Goal: Transaction & Acquisition: Purchase product/service

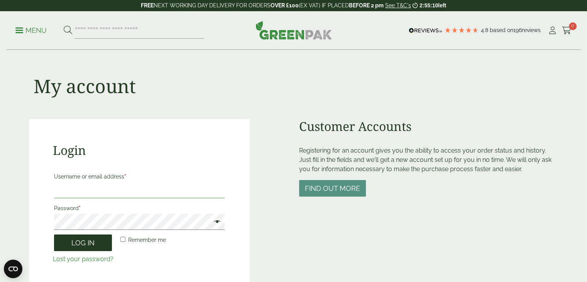
type input "**********"
click at [78, 243] on button "Log in" at bounding box center [83, 242] width 58 height 17
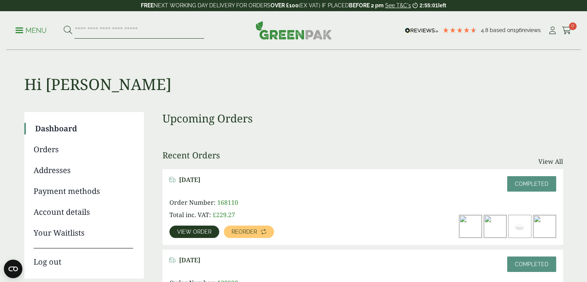
click at [83, 31] on input "search" at bounding box center [140, 30] width 130 height 16
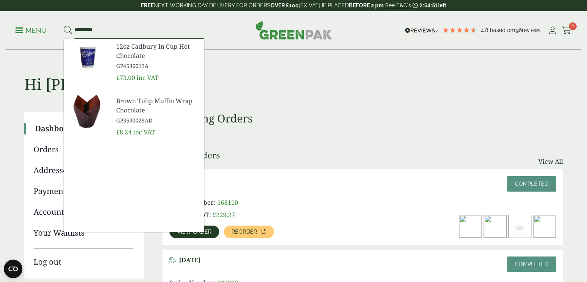
type input "*********"
click at [123, 62] on span "GP4530013A" at bounding box center [157, 66] width 82 height 8
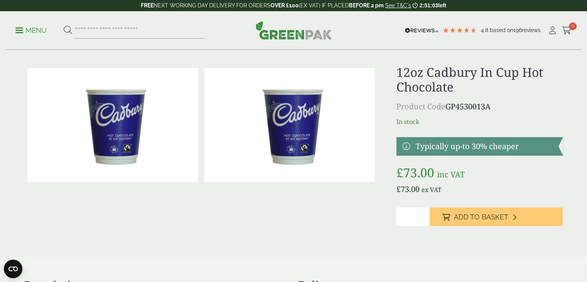
scroll to position [8, 0]
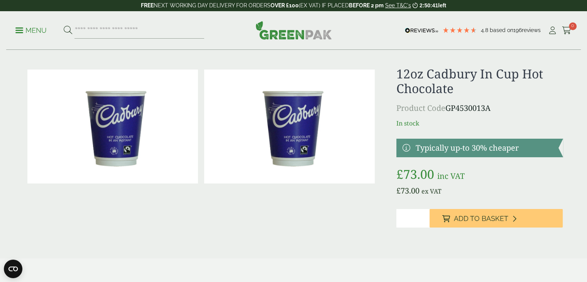
click at [540, 81] on h1 "12oz Cadbury In Cup Hot Chocolate" at bounding box center [480, 81] width 166 height 30
click at [107, 28] on input "search" at bounding box center [140, 30] width 130 height 16
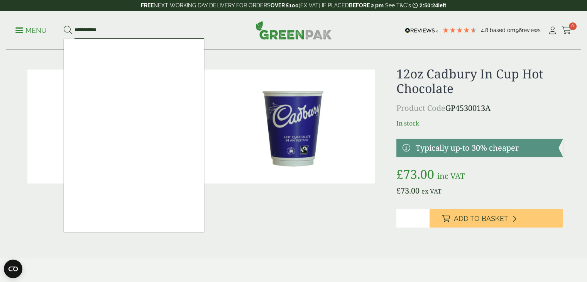
click at [120, 28] on input "**********" at bounding box center [140, 30] width 130 height 16
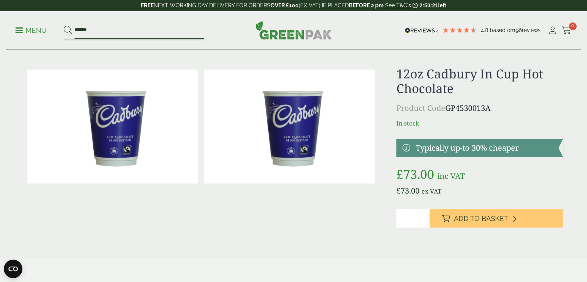
type input "******"
click at [64, 25] on button at bounding box center [68, 30] width 8 height 10
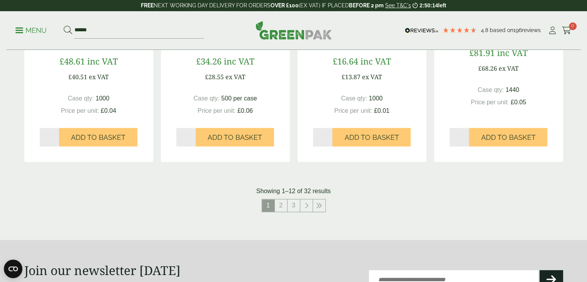
scroll to position [753, 0]
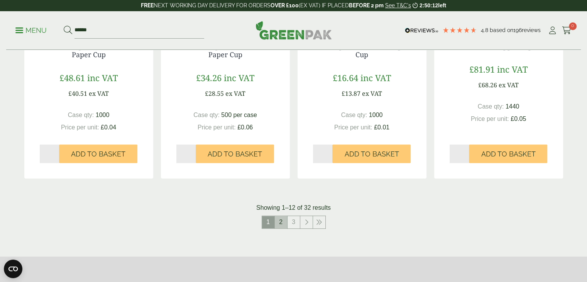
click at [284, 223] on link "2" at bounding box center [281, 222] width 12 height 12
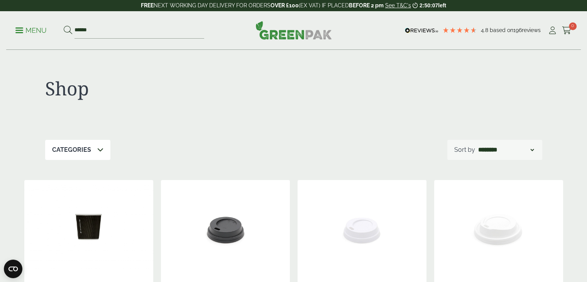
click at [31, 27] on p "Menu" at bounding box center [30, 30] width 31 height 9
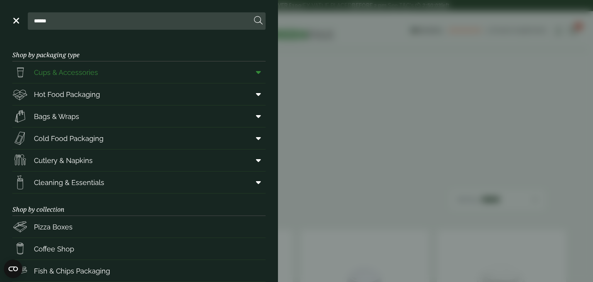
click at [97, 73] on span "Cups & Accessories" at bounding box center [66, 72] width 64 height 10
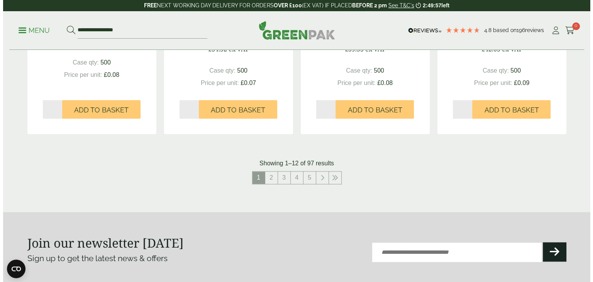
scroll to position [806, 0]
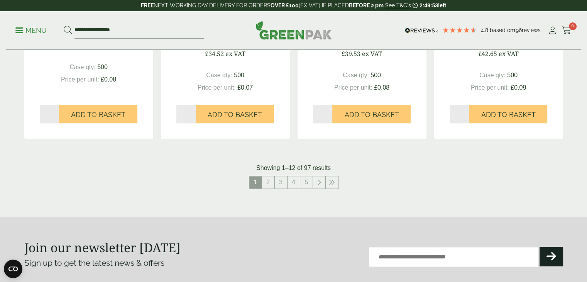
click at [19, 34] on p "Menu" at bounding box center [30, 30] width 31 height 9
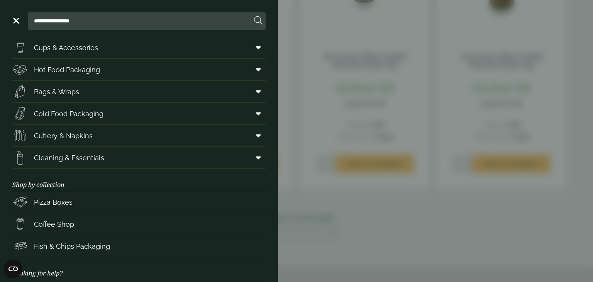
scroll to position [0, 0]
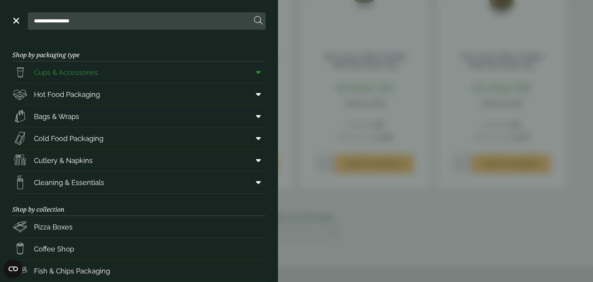
click at [149, 71] on link "Cups & Accessories" at bounding box center [138, 72] width 253 height 22
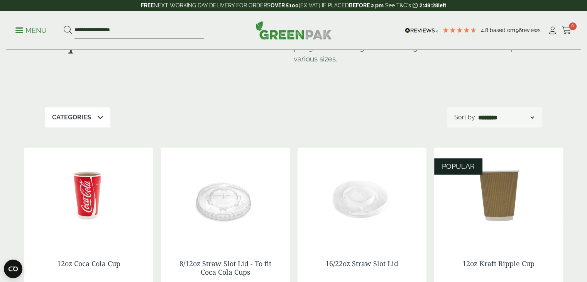
scroll to position [49, 0]
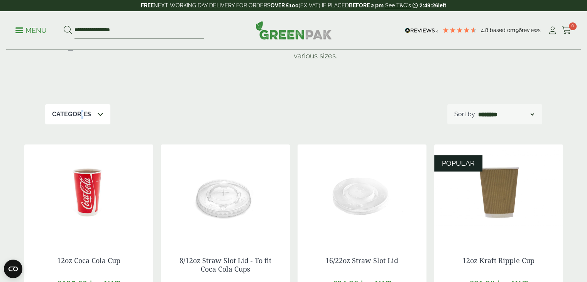
drag, startPoint x: 95, startPoint y: 115, endPoint x: 81, endPoint y: 116, distance: 14.0
click at [81, 116] on p "Categories" at bounding box center [71, 114] width 39 height 9
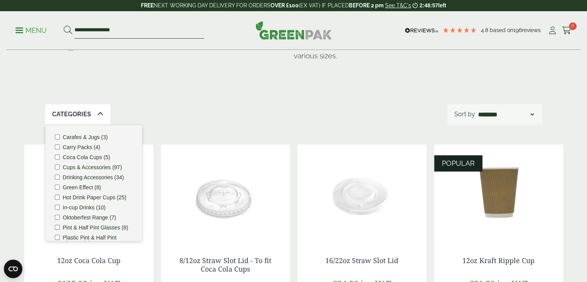
click at [81, 32] on input "**********" at bounding box center [140, 30] width 130 height 16
click at [75, 33] on input "**********" at bounding box center [140, 30] width 130 height 16
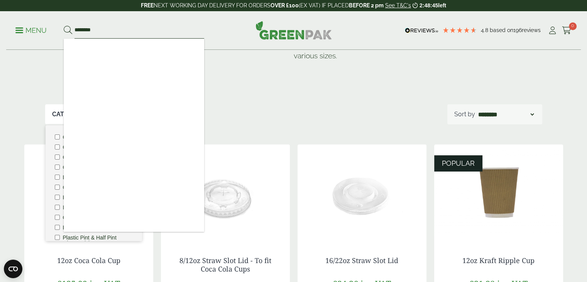
drag, startPoint x: 103, startPoint y: 27, endPoint x: 61, endPoint y: 33, distance: 42.9
click at [61, 33] on ul "Menu ********" at bounding box center [109, 30] width 189 height 16
type input "****"
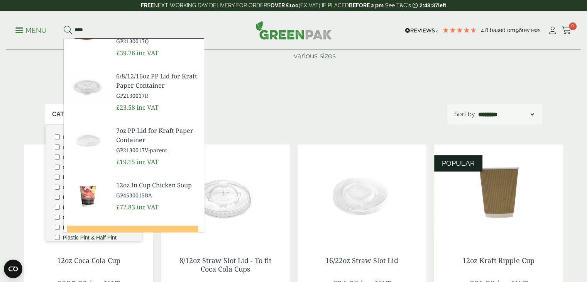
scroll to position [258, 0]
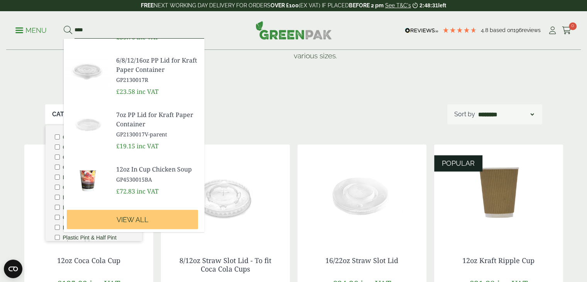
drag, startPoint x: 97, startPoint y: 26, endPoint x: 51, endPoint y: 25, distance: 46.7
click at [51, 25] on ul "Menu **** 6oz Kraft Paper Soup Container GP2130017N" at bounding box center [109, 30] width 189 height 16
click at [216, 91] on div "Cups & Accessories So your beer gardens are always ready, we have a vast range …" at bounding box center [293, 52] width 497 height 103
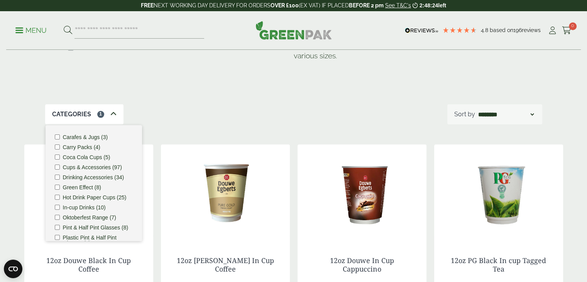
click at [207, 104] on div "Categories 1 Carafes & Jugs (3) Carry Packs (4) Coca Cola Cups (5) Cups & Acces…" at bounding box center [293, 114] width 497 height 20
drag, startPoint x: 587, startPoint y: 48, endPoint x: 591, endPoint y: 67, distance: 19.8
click at [170, 232] on img at bounding box center [225, 192] width 129 height 97
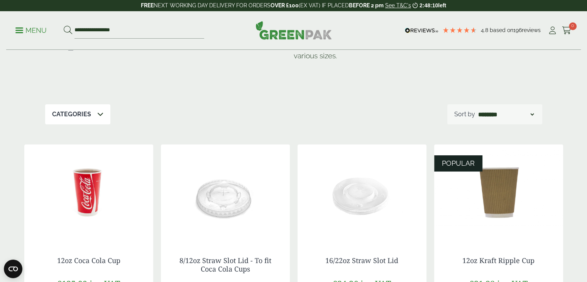
click at [97, 116] on icon at bounding box center [100, 114] width 6 height 6
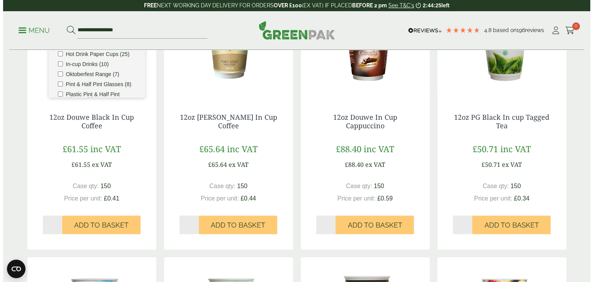
scroll to position [215, 0]
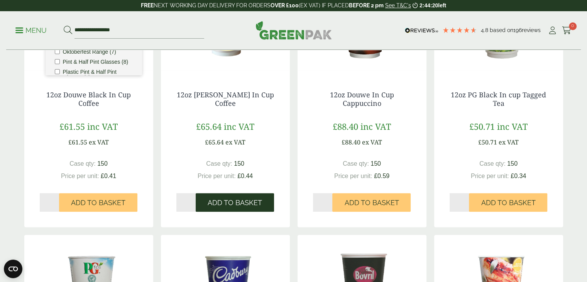
click at [216, 202] on span "Add to Basket" at bounding box center [235, 202] width 54 height 8
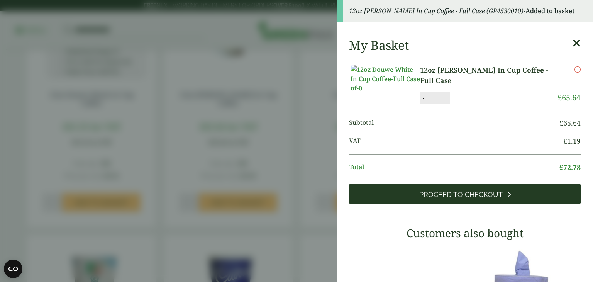
click at [425, 199] on span "Proceed to Checkout" at bounding box center [460, 194] width 83 height 8
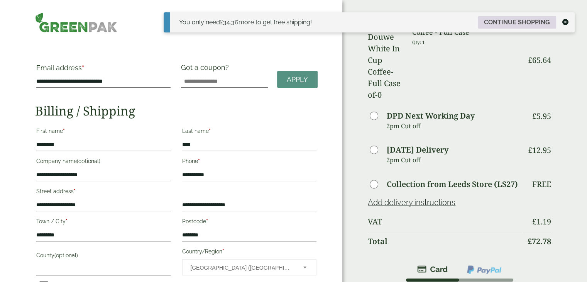
click at [518, 19] on link "Continue shopping" at bounding box center [517, 22] width 78 height 12
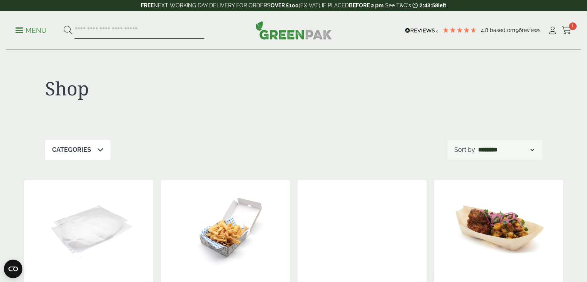
click at [89, 33] on input "search" at bounding box center [140, 30] width 130 height 16
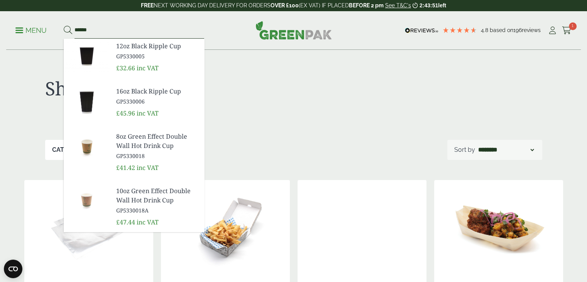
scroll to position [212, 0]
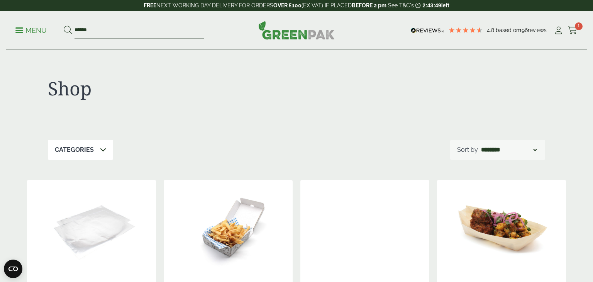
click at [132, 94] on div "Close dialog Sign up for the latest news and exclusive discounts. SIGN UP ******" at bounding box center [296, 141] width 593 height 282
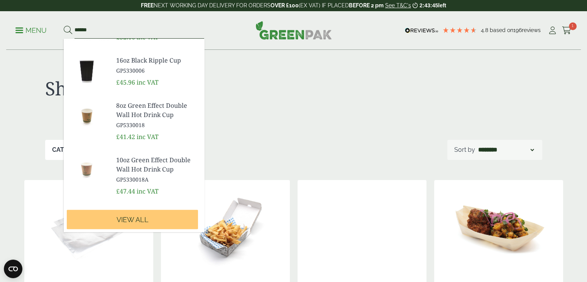
drag, startPoint x: 97, startPoint y: 28, endPoint x: 42, endPoint y: 27, distance: 55.2
click at [42, 27] on ul "Menu ****** 12oz Kraft Ripple Cup GP5330002 £31.28" at bounding box center [109, 30] width 189 height 16
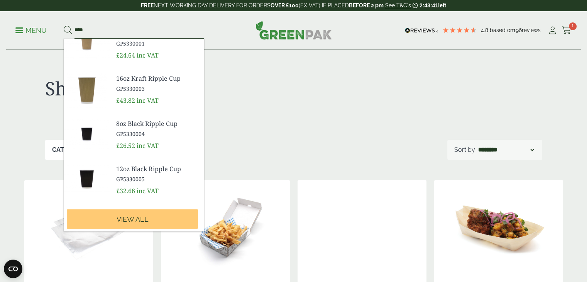
scroll to position [203, 0]
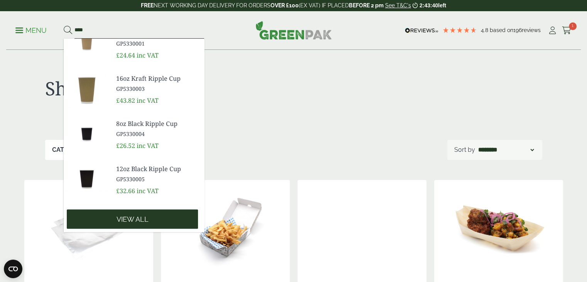
type input "****"
click at [120, 223] on span "View all" at bounding box center [133, 219] width 32 height 8
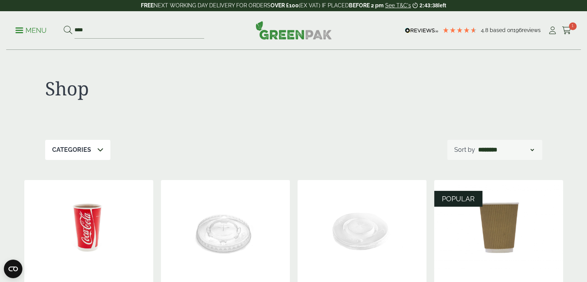
click at [97, 149] on icon at bounding box center [100, 149] width 6 height 6
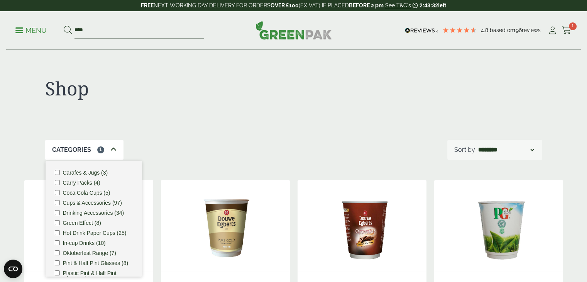
click at [112, 150] on icon at bounding box center [113, 149] width 6 height 6
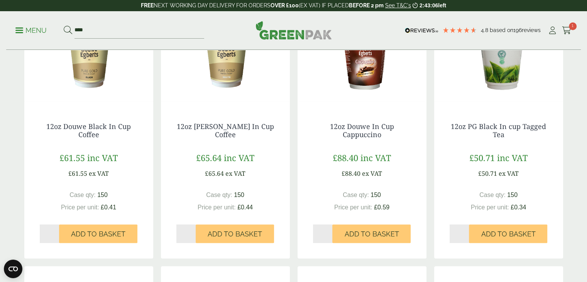
scroll to position [164, 0]
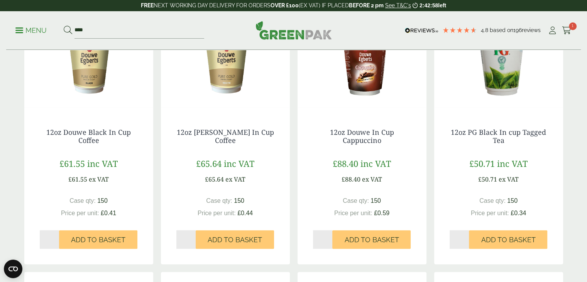
click at [563, 195] on div "12oz PG Black In cup Tagged Tea £50.71 inc VAT £50.71 ex VAT Case qty: 150 Pric…" at bounding box center [498, 188] width 129 height 151
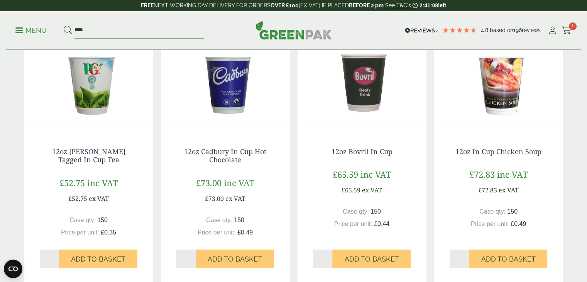
scroll to position [400, 0]
click at [88, 260] on span "Add to Basket" at bounding box center [98, 259] width 54 height 8
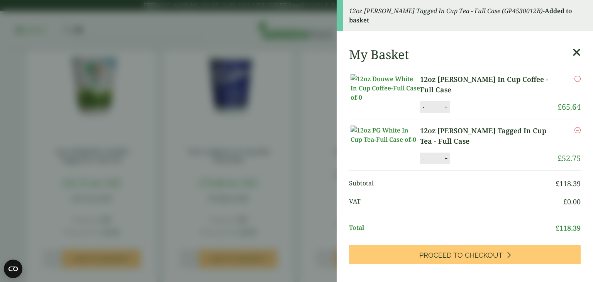
click at [573, 54] on icon at bounding box center [577, 52] width 8 height 11
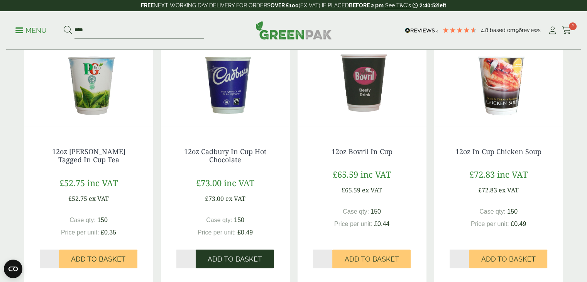
click at [222, 257] on span "Add to Basket" at bounding box center [235, 259] width 54 height 8
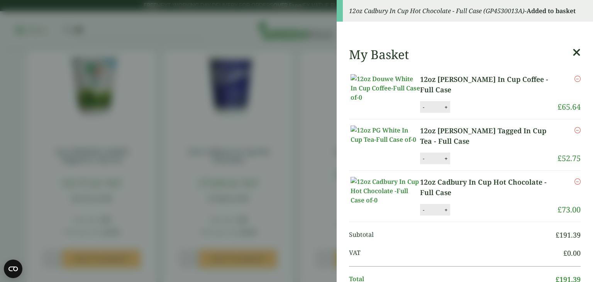
click at [573, 53] on icon at bounding box center [577, 52] width 8 height 11
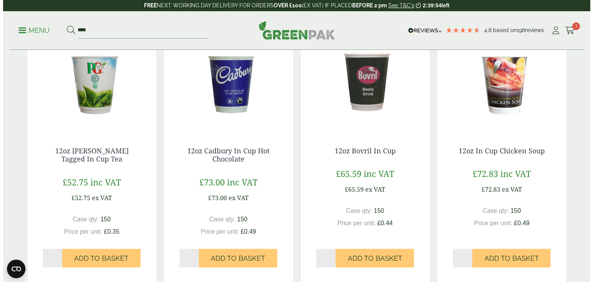
scroll to position [414, 0]
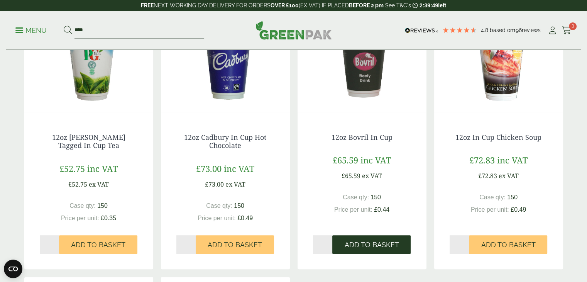
click at [363, 244] on span "Add to Basket" at bounding box center [371, 245] width 54 height 8
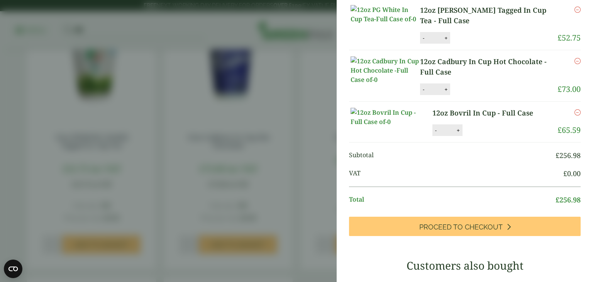
scroll to position [102, 0]
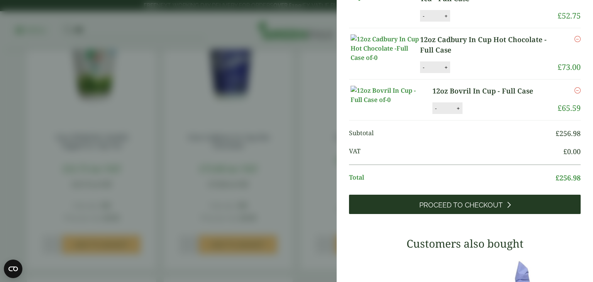
click at [450, 209] on span "Proceed to Checkout" at bounding box center [460, 205] width 83 height 8
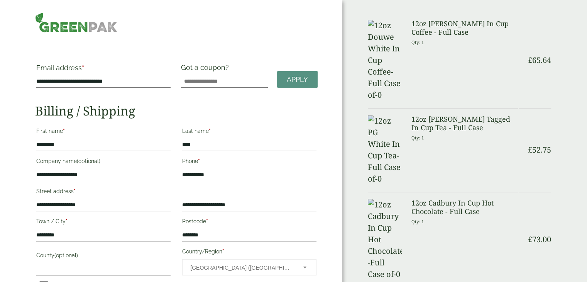
click at [550, 108] on td "£ 52.75" at bounding box center [535, 149] width 32 height 83
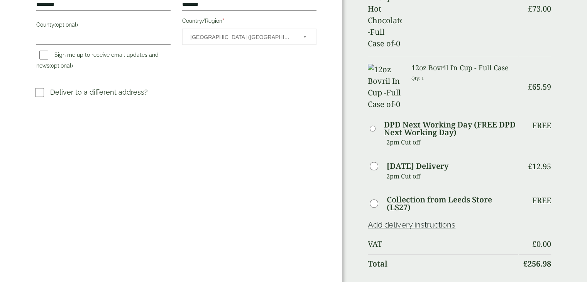
scroll to position [232, 0]
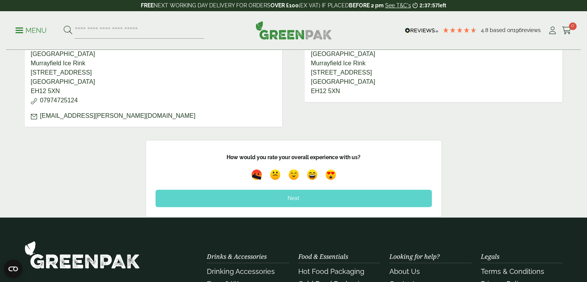
scroll to position [412, 0]
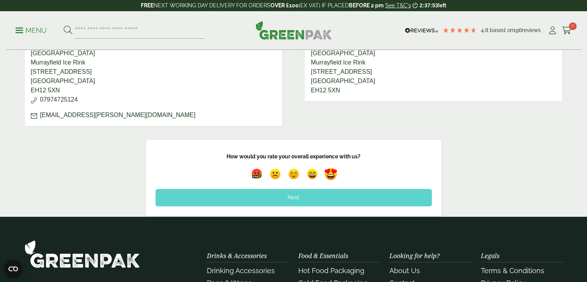
click at [331, 170] on img at bounding box center [331, 174] width 18 height 18
click at [298, 193] on div "Next" at bounding box center [294, 197] width 277 height 17
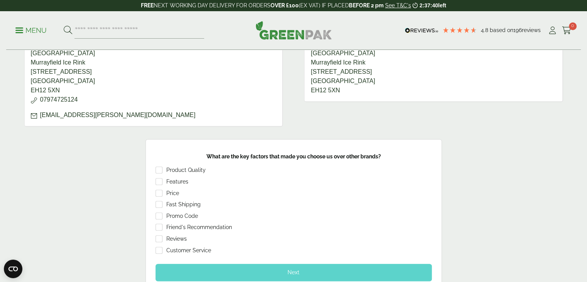
click at [296, 270] on div "Next" at bounding box center [294, 272] width 277 height 17
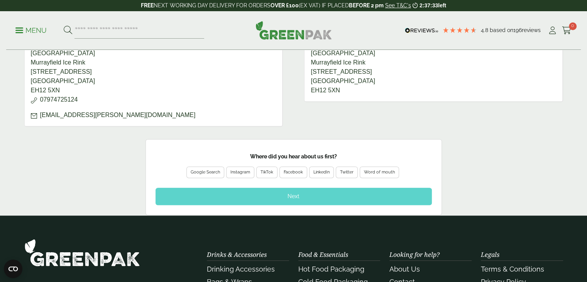
click at [205, 171] on div "Google Search" at bounding box center [205, 172] width 29 height 7
click at [301, 194] on div "Next" at bounding box center [294, 196] width 277 height 17
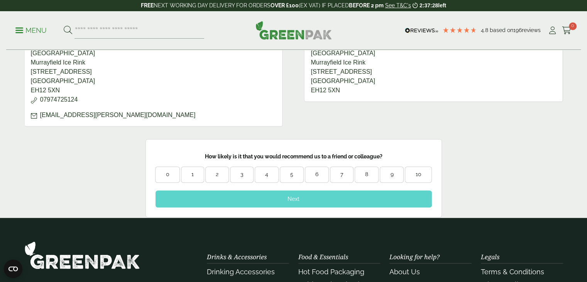
click at [371, 175] on div "8" at bounding box center [366, 175] width 23 height 8
click at [417, 173] on div "10" at bounding box center [418, 175] width 26 height 8
click at [299, 195] on div "Next" at bounding box center [294, 198] width 277 height 17
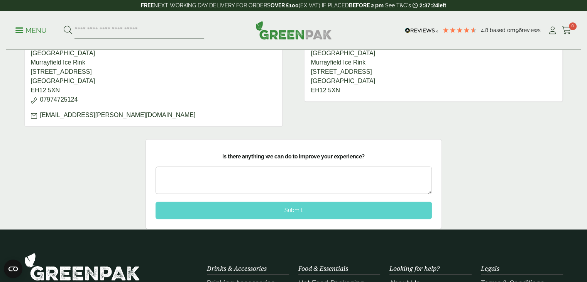
click at [295, 206] on div "Submit" at bounding box center [294, 210] width 277 height 17
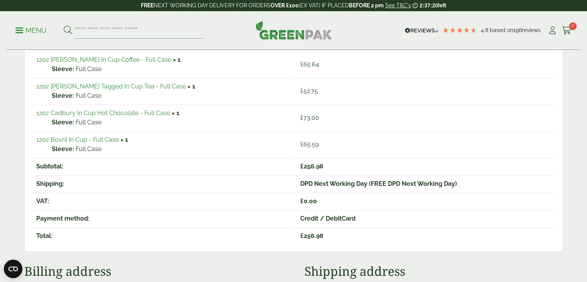
scroll to position [0, 0]
